Goal: Task Accomplishment & Management: Complete application form

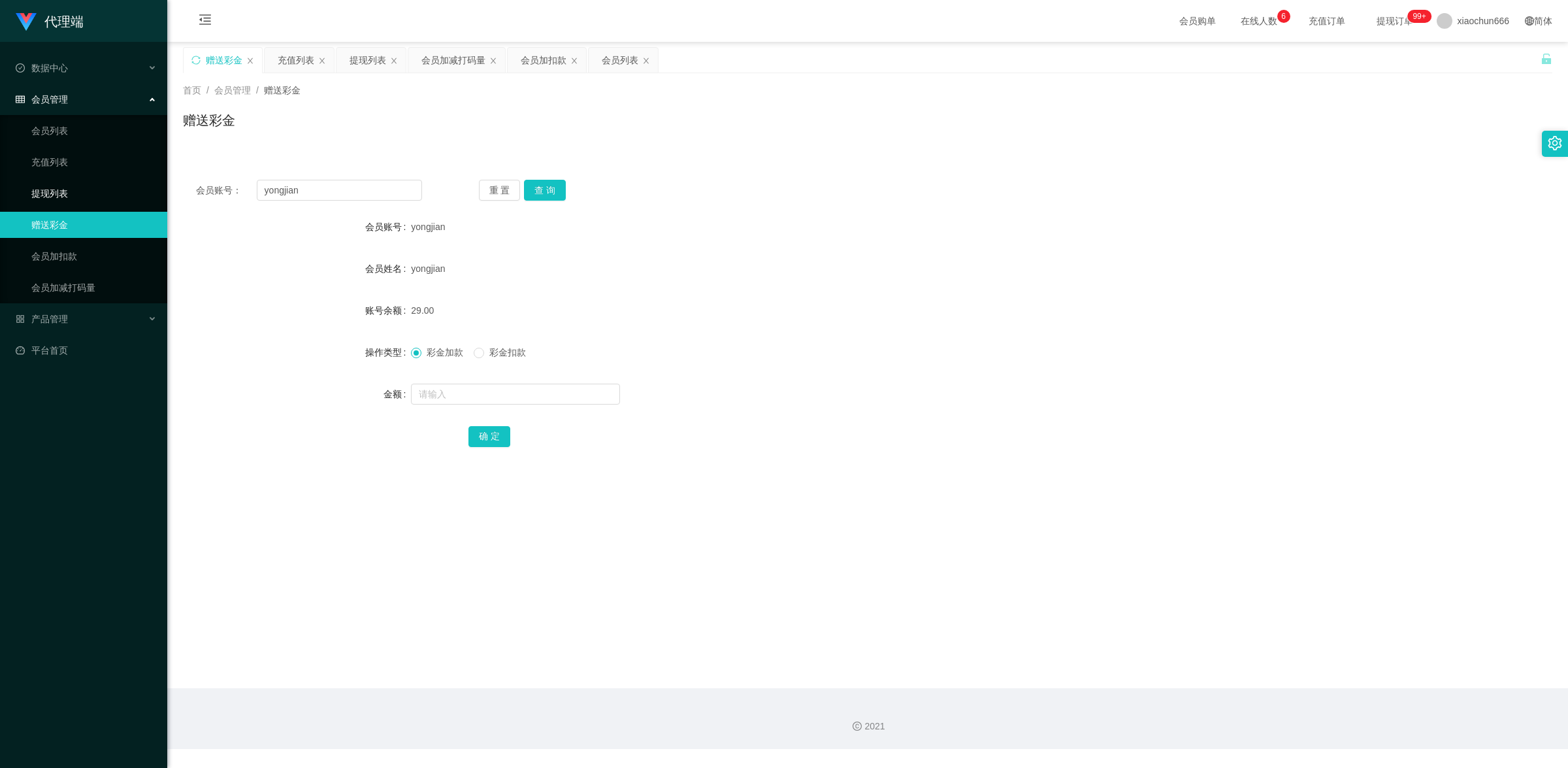
click at [72, 191] on link "提现列表" at bounding box center [94, 193] width 125 height 26
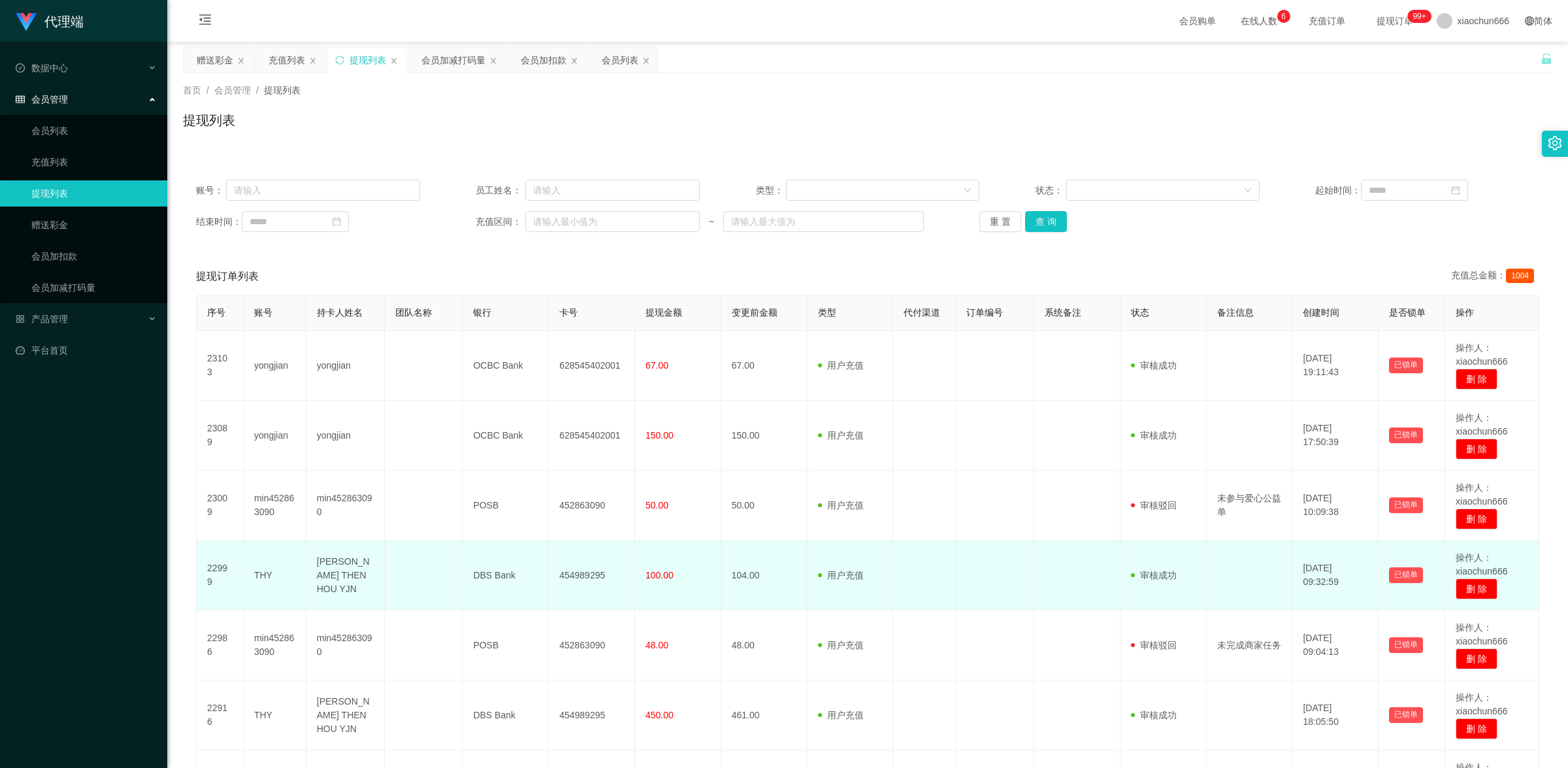
click at [262, 577] on td "THY" at bounding box center [275, 575] width 63 height 70
copy td "THY"
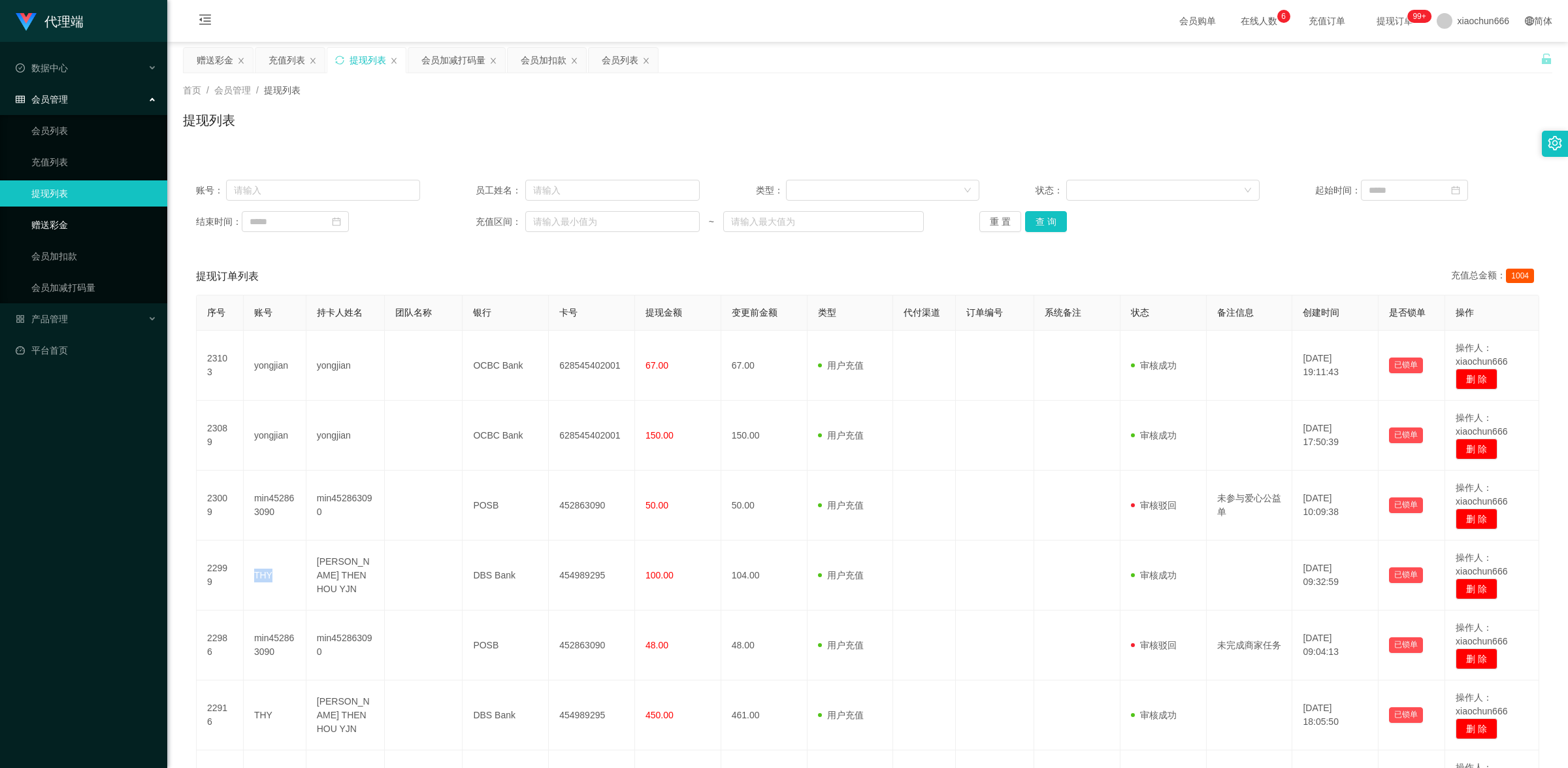
drag, startPoint x: 71, startPoint y: 222, endPoint x: 126, endPoint y: 223, distance: 55.0
click at [71, 222] on link "赠送彩金" at bounding box center [94, 225] width 125 height 26
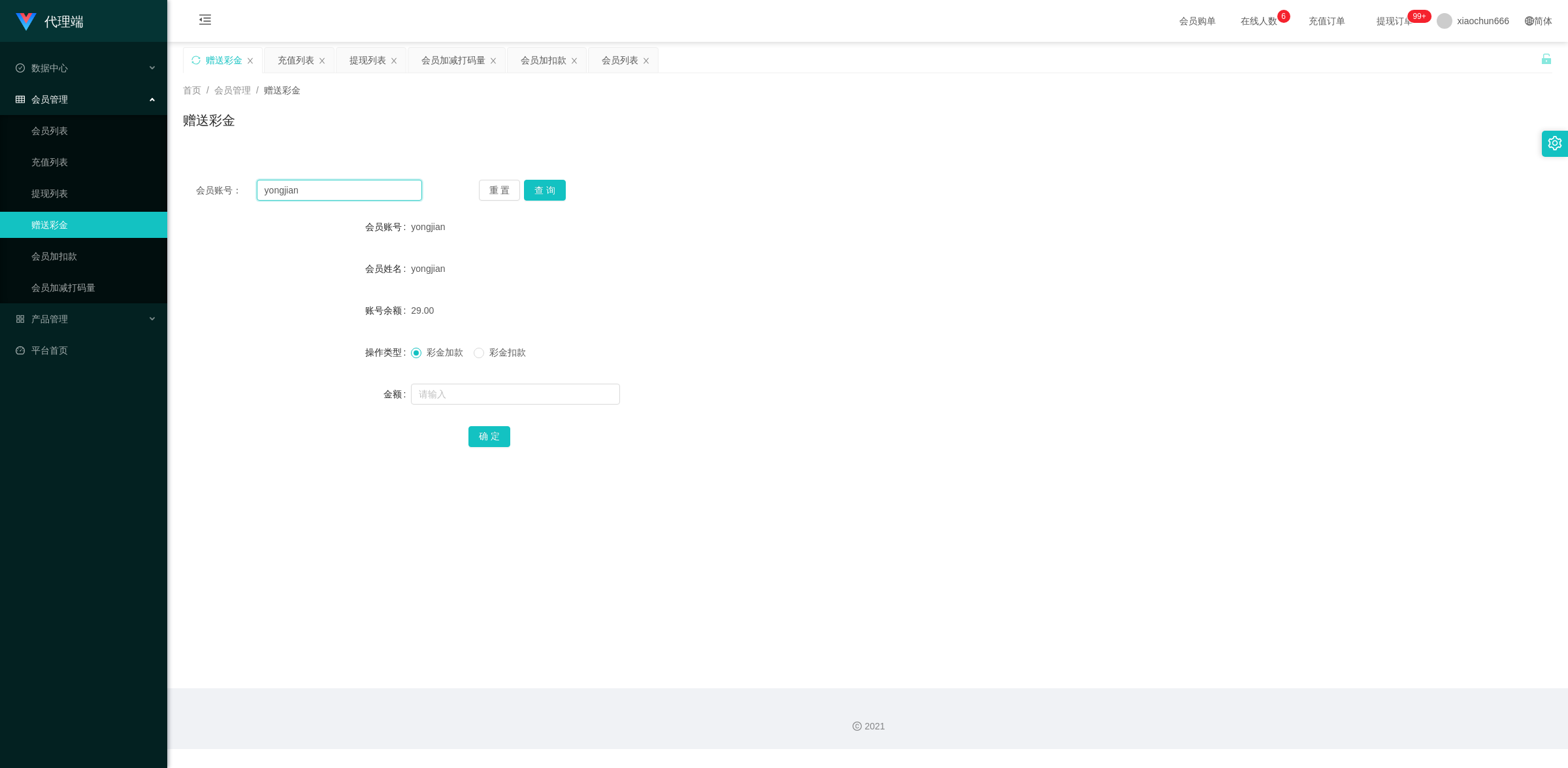
click at [288, 190] on input "yongjian" at bounding box center [339, 190] width 165 height 21
paste input "THY"
type input "THY"
click at [538, 188] on button "查 询" at bounding box center [545, 190] width 42 height 21
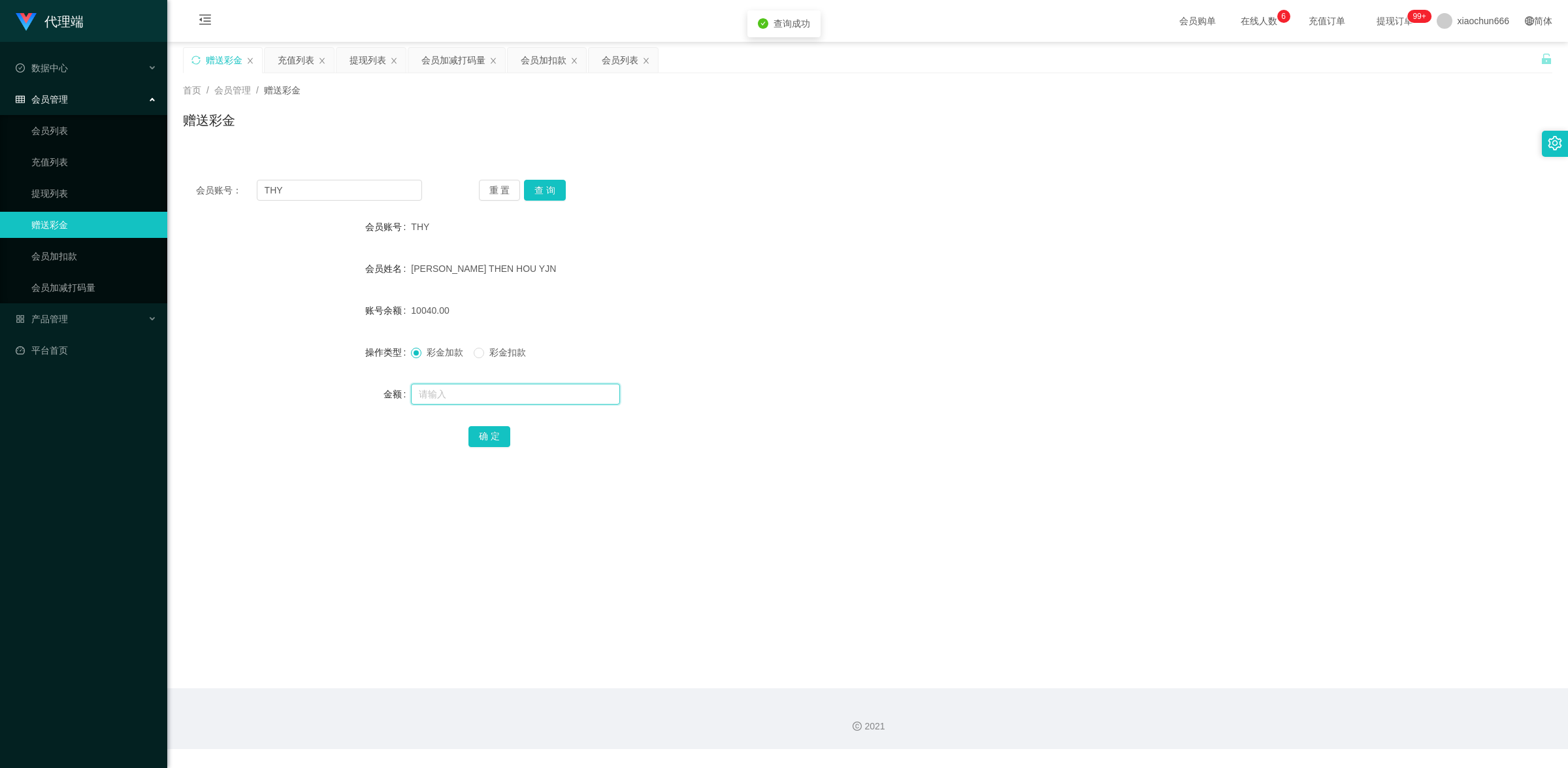
click at [482, 391] on input "text" at bounding box center [515, 394] width 209 height 21
type input "8"
click at [493, 430] on button "确 定" at bounding box center [489, 436] width 42 height 21
click at [451, 391] on input "text" at bounding box center [515, 394] width 209 height 21
type input "8"
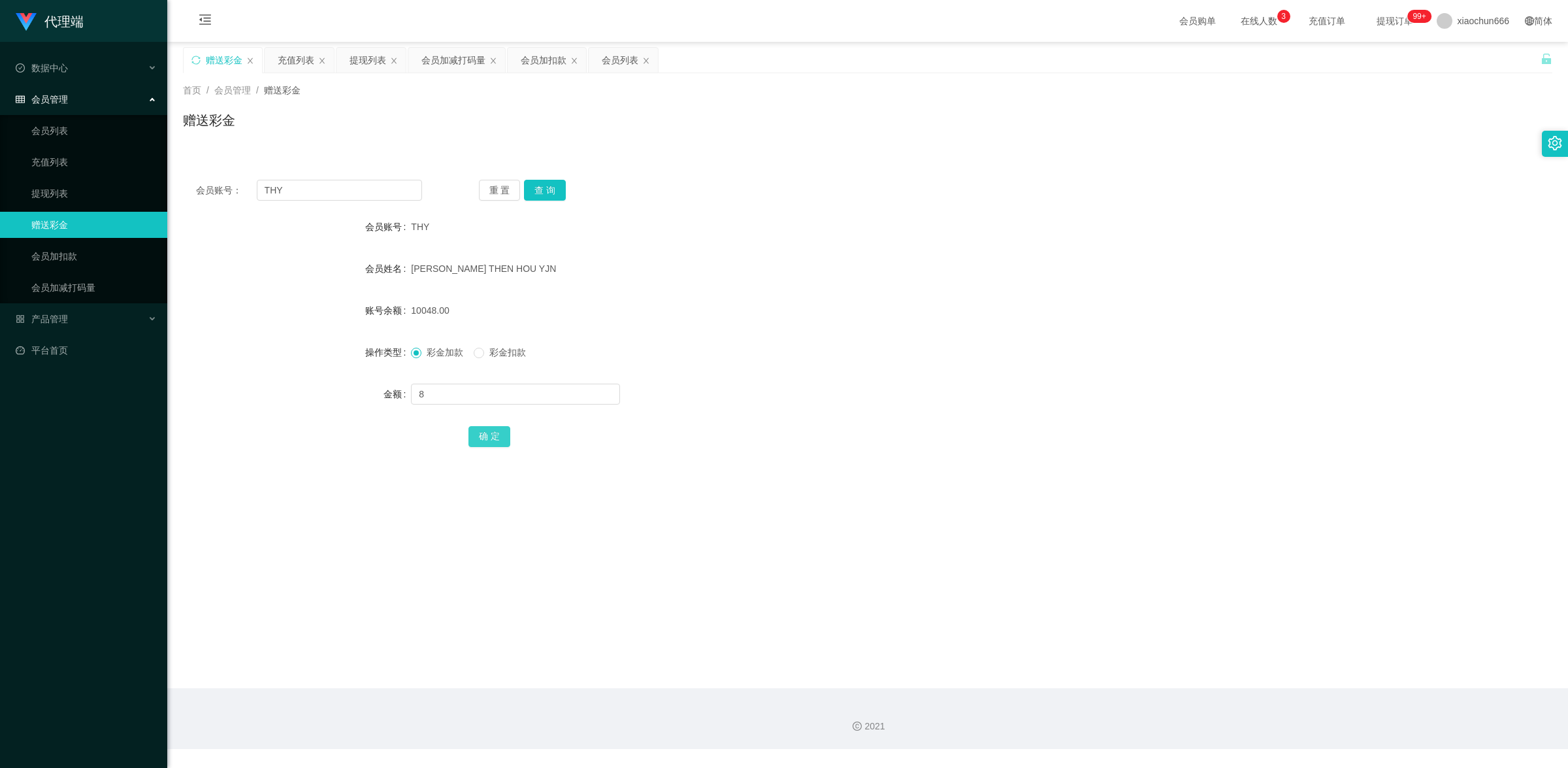
click at [477, 435] on button "确 定" at bounding box center [489, 436] width 42 height 21
click at [456, 394] on input "text" at bounding box center [515, 394] width 209 height 21
type input "8"
click at [479, 432] on button "确 定" at bounding box center [489, 436] width 42 height 21
